Goal: Task Accomplishment & Management: Complete application form

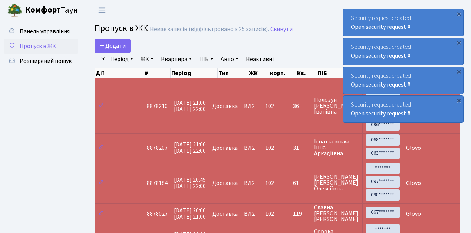
select select "25"
click at [112, 46] on span "Додати" at bounding box center [112, 46] width 26 height 8
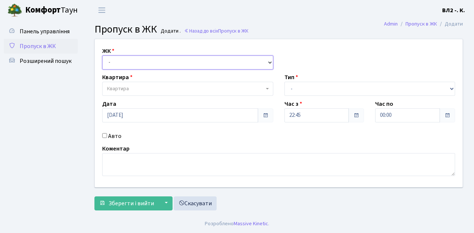
click at [130, 62] on select "- [STREET_ADDRESS][PERSON_NAME]" at bounding box center [187, 63] width 171 height 14
select select "317"
click at [102, 56] on select "- [STREET_ADDRESS][PERSON_NAME]" at bounding box center [187, 63] width 171 height 14
select select
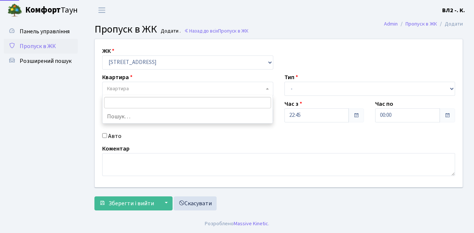
click at [138, 85] on span "Квартира" at bounding box center [185, 88] width 157 height 7
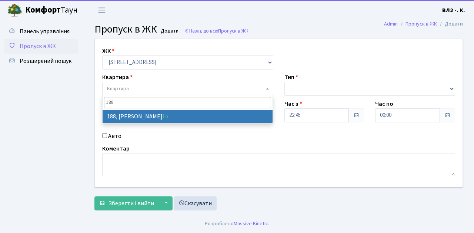
type input "188"
select select "40000"
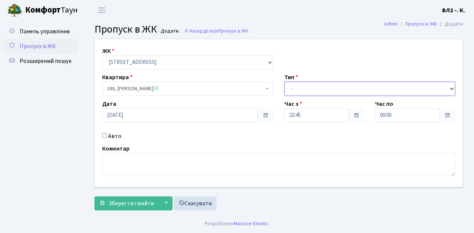
click at [296, 89] on select "- Доставка Таксі Гості Сервіс" at bounding box center [370, 89] width 171 height 14
select select "1"
click at [285, 82] on select "- Доставка Таксі Гості Сервіс" at bounding box center [370, 89] width 171 height 14
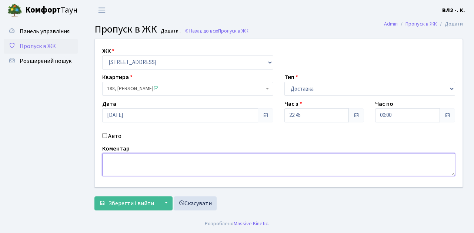
click at [132, 166] on textarea at bounding box center [278, 164] width 353 height 23
type textarea "Glovo"
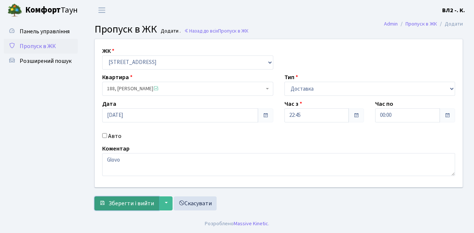
click at [129, 203] on span "Зберегти і вийти" at bounding box center [132, 204] width 46 height 8
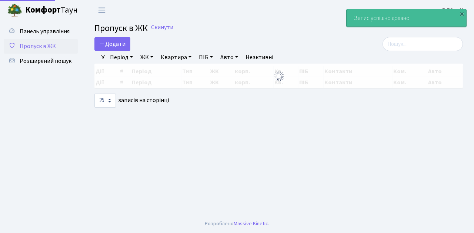
select select "25"
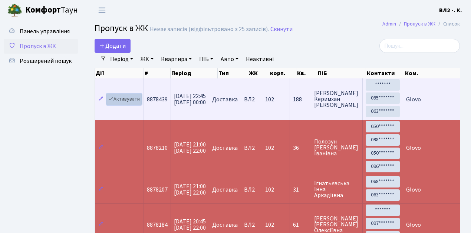
click at [125, 98] on link "Активувати" at bounding box center [123, 99] width 35 height 11
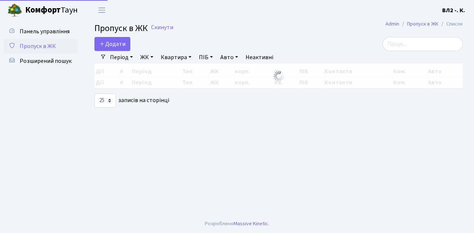
select select "25"
